Goal: Task Accomplishment & Management: Manage account settings

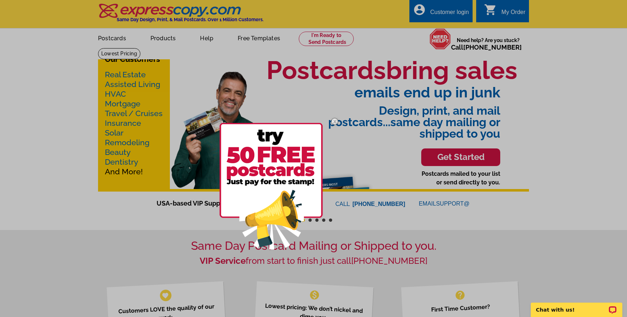
click at [333, 121] on img at bounding box center [334, 121] width 21 height 21
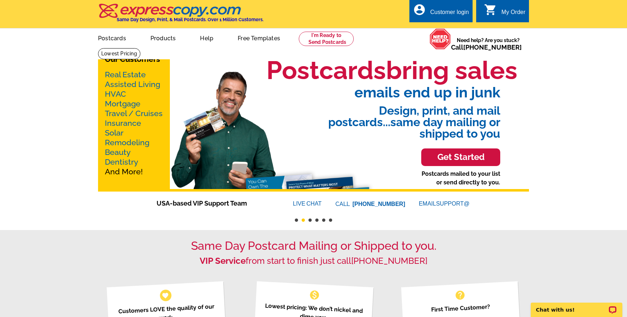
click at [439, 13] on div "Customer login" at bounding box center [449, 14] width 39 height 10
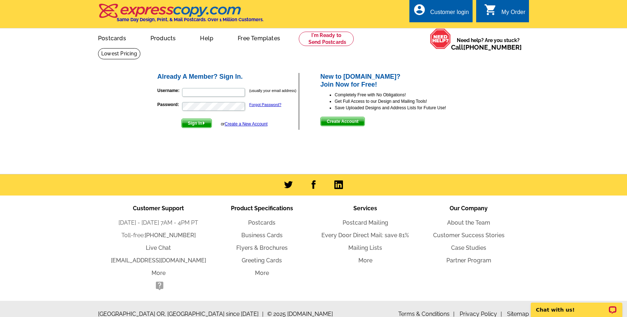
click at [338, 118] on span "Create Account" at bounding box center [343, 121] width 44 height 9
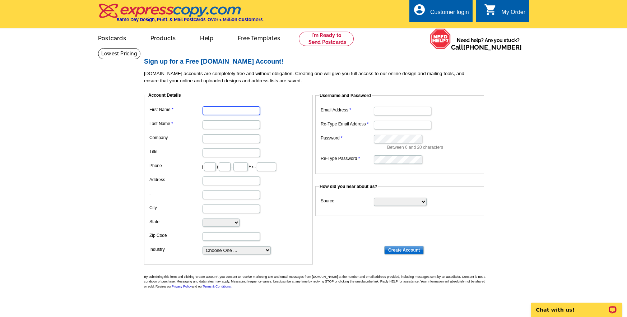
click at [204, 111] on input "First Name" at bounding box center [230, 110] width 57 height 9
type input "Gregory"
type input "Simmons"
type input "Happy Home Lending"
type input "469"
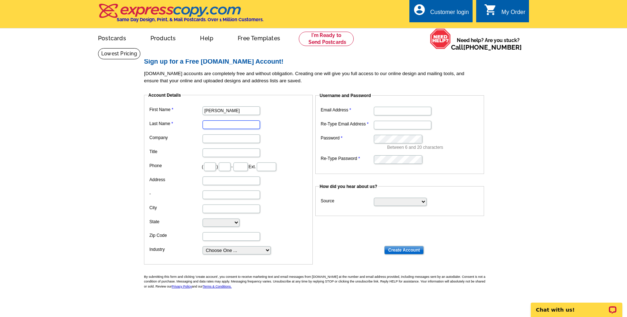
type input "820"
type input "0530"
type input "501 Magnolia Lane"
type input "Glenn Heights"
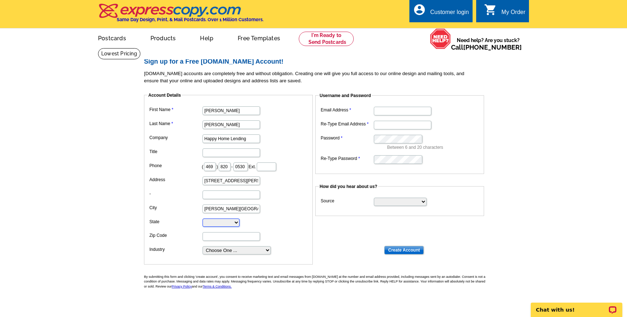
select select "TX"
type input "75154"
type input "[EMAIL_ADDRESS][DOMAIN_NAME]"
click at [218, 154] on input "Title" at bounding box center [230, 152] width 57 height 9
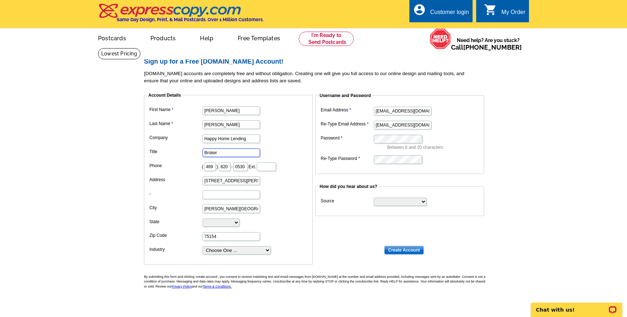
type input "Broker"
click at [266, 249] on select "Choose One ... Residential Real Estate Accounting Agriculture Architecture Arts…" at bounding box center [236, 250] width 68 height 8
select select "2"
click at [202, 246] on select "Choose One ... Residential Real Estate Accounting Agriculture Architecture Arts…" at bounding box center [236, 250] width 68 height 8
click at [464, 139] on dd "Between 6 and 20 characters" at bounding box center [400, 142] width 162 height 18
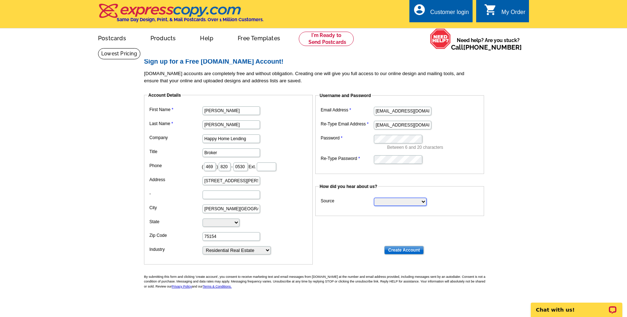
click at [422, 200] on select "Search Engine Television Ad Direct Mail Postcard Email Referred by a friend Oth…" at bounding box center [400, 201] width 53 height 8
select select "other"
click at [374, 197] on select "Search Engine Television Ad Direct Mail Postcard Email Referred by a friend Oth…" at bounding box center [400, 201] width 53 height 8
click at [403, 249] on input "Create Account" at bounding box center [403, 250] width 39 height 9
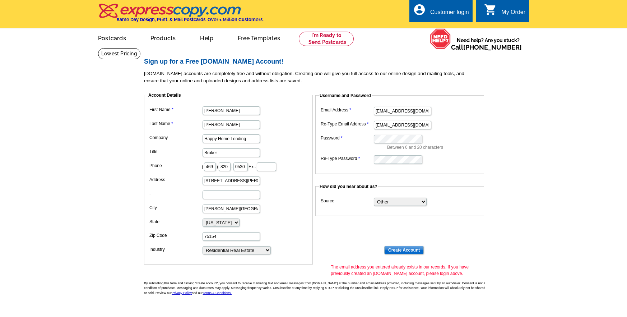
click at [442, 13] on div "Customer login" at bounding box center [449, 14] width 39 height 10
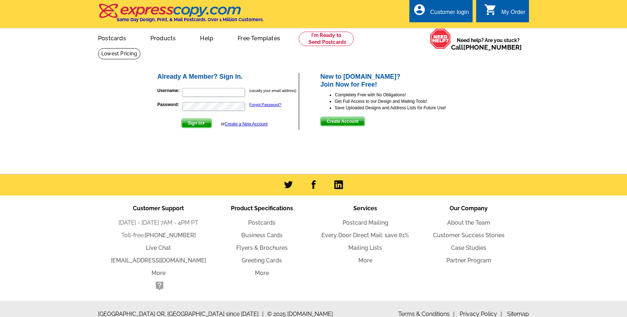
type input "gsimmons@happyhomelending.com"
click at [195, 123] on span "Sign In" at bounding box center [197, 123] width 30 height 9
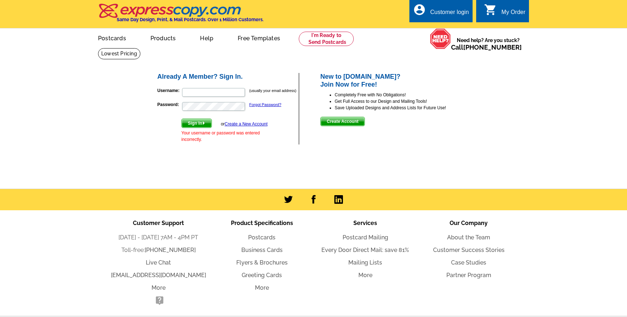
type input "[EMAIL_ADDRESS][DOMAIN_NAME]"
click at [258, 104] on link "Forgot Password?" at bounding box center [265, 104] width 32 height 4
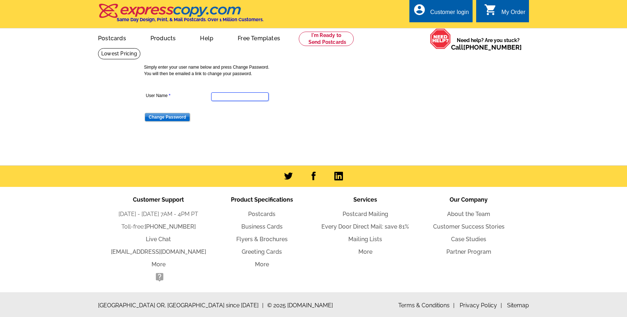
click at [227, 97] on input "User Name" at bounding box center [239, 96] width 57 height 9
type input "[EMAIL_ADDRESS][DOMAIN_NAME]"
click at [165, 117] on input "Change Password" at bounding box center [167, 117] width 45 height 9
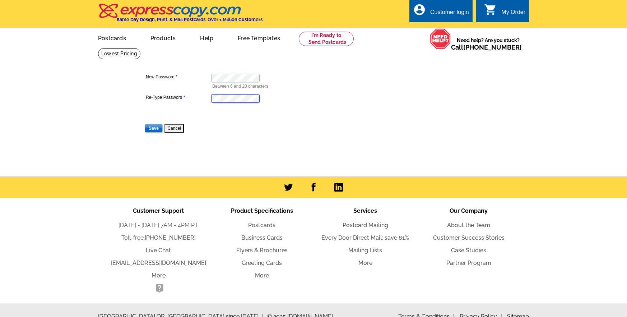
scroll to position [0, 42]
click at [153, 128] on input "Save" at bounding box center [154, 128] width 18 height 9
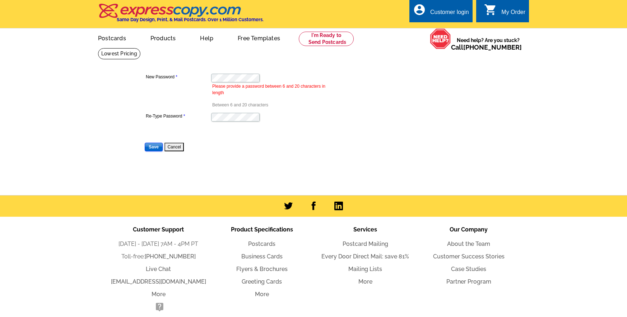
click at [151, 148] on input "Save" at bounding box center [154, 147] width 18 height 9
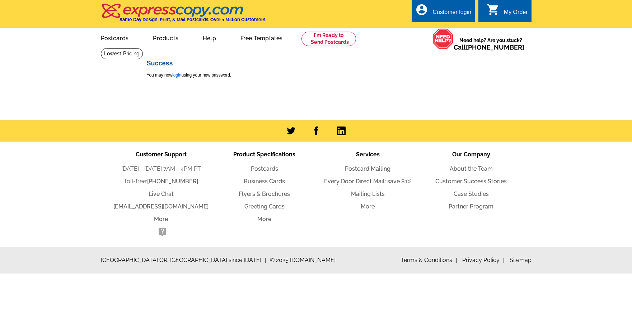
click at [178, 75] on link "login" at bounding box center [176, 75] width 9 height 5
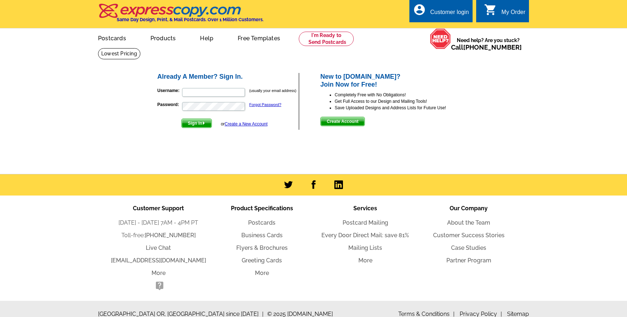
type input "[EMAIL_ADDRESS][DOMAIN_NAME]"
click at [193, 122] on span "Sign In" at bounding box center [197, 123] width 30 height 9
